Goal: Task Accomplishment & Management: Complete application form

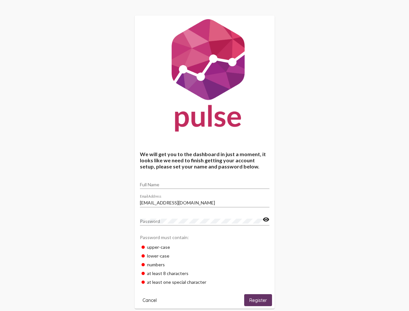
click at [204, 182] on input "Full Name" at bounding box center [204, 184] width 129 height 5
click at [204, 201] on input "[EMAIL_ADDRESS][DOMAIN_NAME]" at bounding box center [204, 202] width 129 height 5
click at [266, 219] on mat-icon "visibility" at bounding box center [265, 219] width 7 height 8
click at [149, 300] on span "Cancel" at bounding box center [149, 300] width 14 height 6
click at [258, 300] on span "Register" at bounding box center [257, 300] width 17 height 6
